Goal: Transaction & Acquisition: Purchase product/service

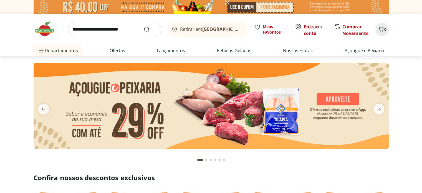
click at [315, 25] on link "Entrar" at bounding box center [311, 27] width 14 height 6
click at [356, 26] on link "Comprar Novamente" at bounding box center [356, 30] width 26 height 13
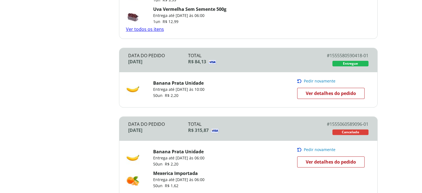
scroll to position [191, 0]
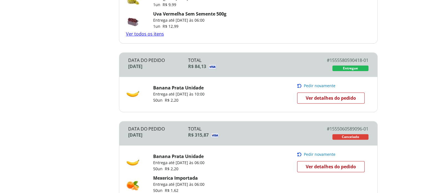
click at [327, 86] on span "Pedir novamente" at bounding box center [320, 86] width 32 height 4
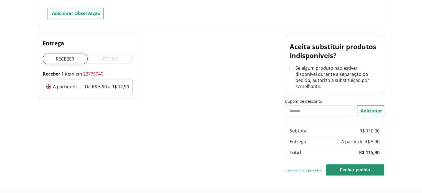
scroll to position [105, 0]
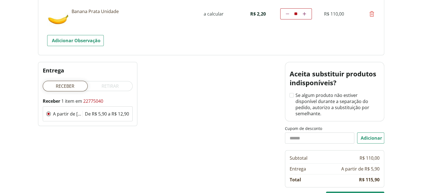
scroll to position [103, 0]
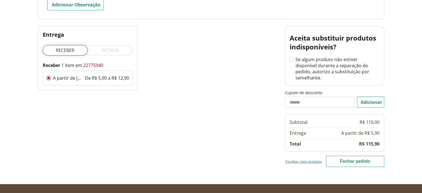
click at [357, 156] on button "Fechar pedido" at bounding box center [355, 161] width 58 height 11
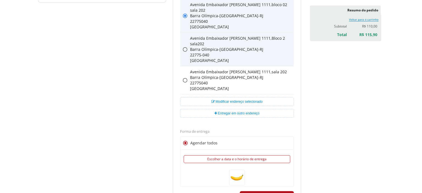
click at [184, 49] on icon at bounding box center [185, 49] width 4 height 4
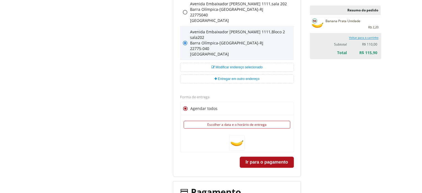
scroll to position [187, 0]
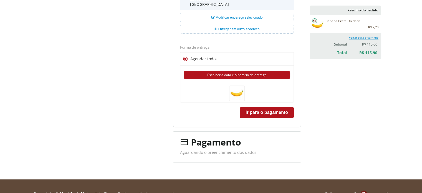
click at [232, 76] on button "Escolher a data e o horário de entrega" at bounding box center [237, 75] width 107 height 8
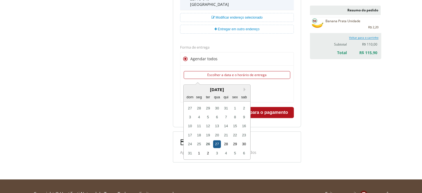
click at [217, 142] on div "27" at bounding box center [216, 143] width 7 height 7
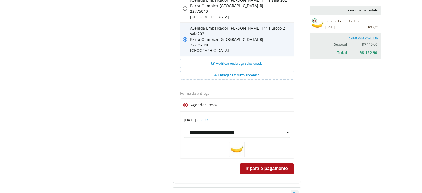
scroll to position [142, 0]
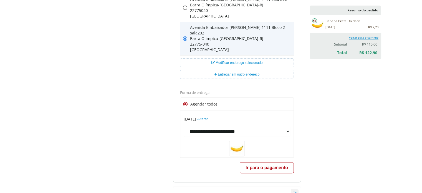
click at [274, 166] on button "Ir para o pagamento" at bounding box center [267, 167] width 54 height 11
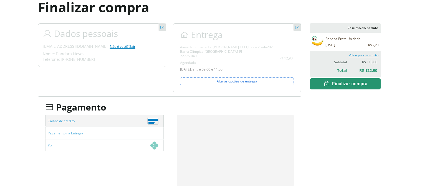
scroll to position [51, 0]
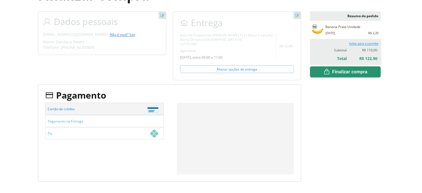
click at [310, 130] on div "**********" at bounding box center [211, 96] width 347 height 170
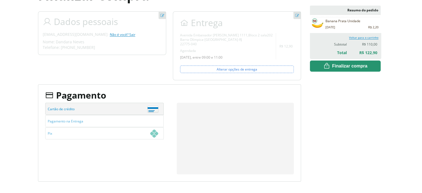
scroll to position [85, 0]
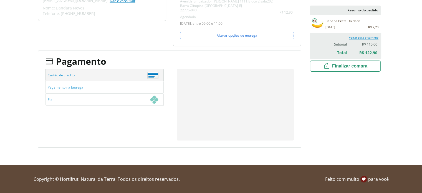
click at [370, 69] on button "Finalizar compra" at bounding box center [345, 66] width 71 height 11
